Goal: Task Accomplishment & Management: Manage account settings

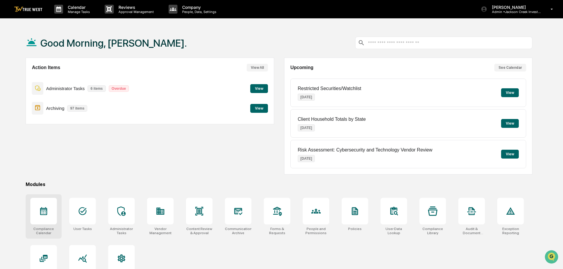
click at [42, 211] on icon at bounding box center [43, 211] width 7 height 8
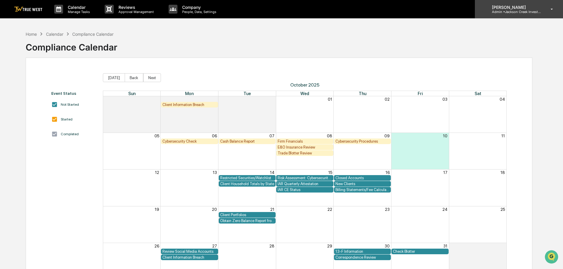
click at [521, 10] on p "Admin • Jackson Creek Investment Advisors" at bounding box center [515, 12] width 55 height 4
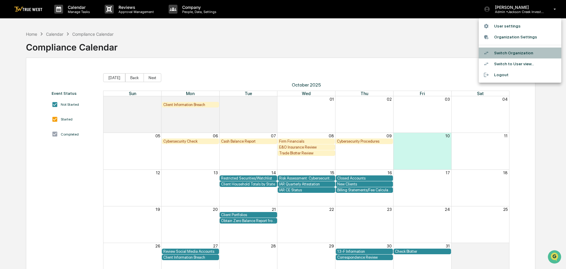
click at [517, 53] on li "Switch Organization" at bounding box center [520, 52] width 83 height 11
